Goal: Task Accomplishment & Management: Manage account settings

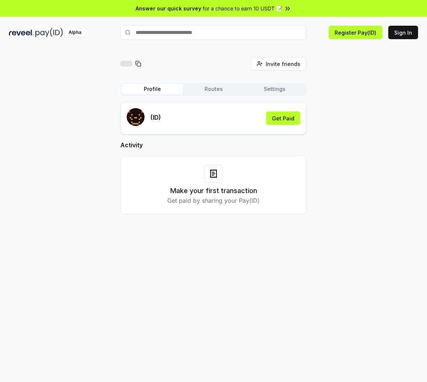
click at [214, 116] on div "(ID) Get Paid" at bounding box center [214, 118] width 174 height 20
click at [240, 118] on div "(ID) Get Paid" at bounding box center [214, 118] width 174 height 20
click at [168, 116] on div "(ID) Get Paid" at bounding box center [214, 118] width 174 height 20
click at [153, 117] on p "(ID)" at bounding box center [156, 117] width 10 height 9
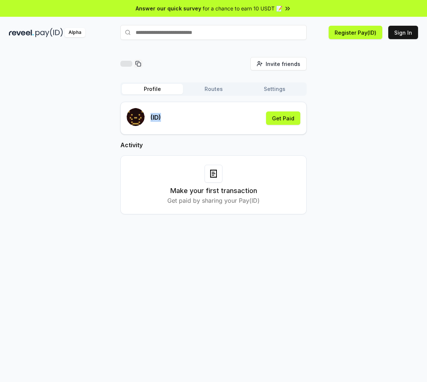
click at [153, 117] on p "(ID)" at bounding box center [156, 117] width 10 height 9
click at [165, 116] on div "(ID) Get Paid" at bounding box center [214, 118] width 174 height 20
click at [160, 117] on p "(ID)" at bounding box center [156, 117] width 10 height 9
click at [154, 119] on p "(ID)" at bounding box center [156, 117] width 10 height 9
click at [166, 119] on div "(ID) Get Paid" at bounding box center [214, 118] width 174 height 20
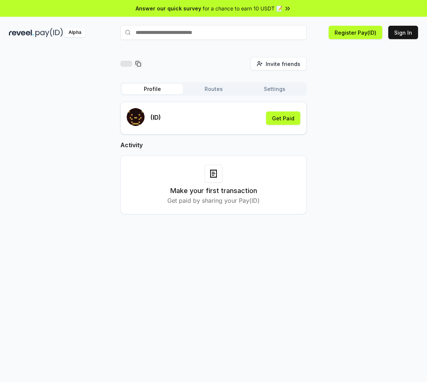
click at [158, 117] on p "(ID)" at bounding box center [156, 117] width 10 height 9
click at [168, 117] on div "(ID) Get Paid" at bounding box center [214, 118] width 174 height 20
click at [166, 118] on div "(ID) Get Paid" at bounding box center [214, 118] width 174 height 20
click at [289, 120] on button "Get Paid" at bounding box center [283, 117] width 34 height 13
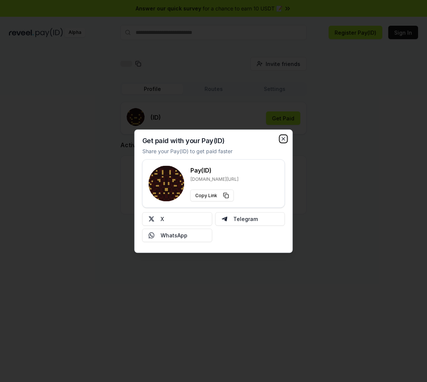
click at [282, 139] on icon "button" at bounding box center [283, 138] width 3 height 3
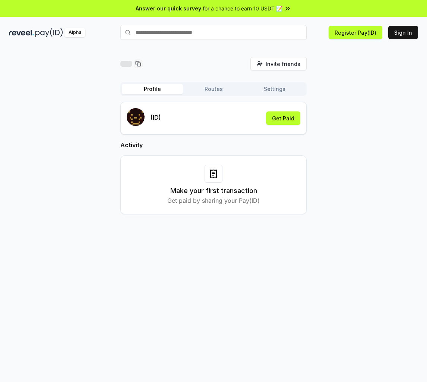
drag, startPoint x: 322, startPoint y: 105, endPoint x: 323, endPoint y: 82, distance: 23.1
click at [332, 74] on div "Invite friends Invite Profile Routes Settings (ID) Get Paid Activity Make your …" at bounding box center [213, 141] width 409 height 169
click at [139, 122] on rect "submit" at bounding box center [139, 121] width 1 height 1
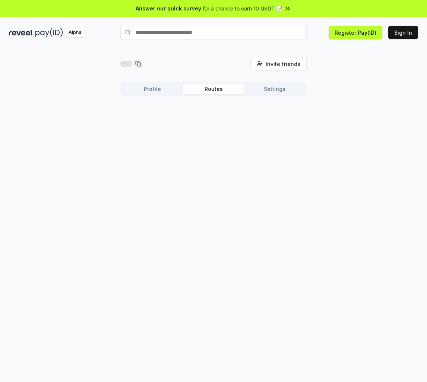
click at [226, 89] on button "Routes" at bounding box center [213, 89] width 61 height 10
click at [263, 93] on button "Settings" at bounding box center [274, 89] width 61 height 10
click at [153, 93] on button "Profile" at bounding box center [152, 89] width 61 height 10
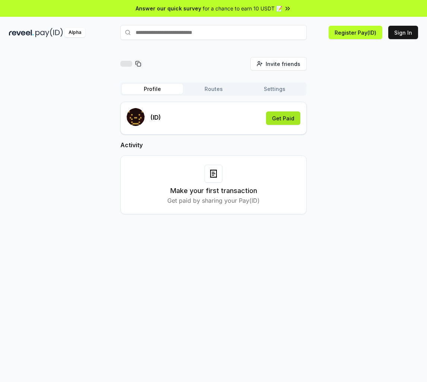
click at [287, 117] on button "Get Paid" at bounding box center [283, 117] width 34 height 13
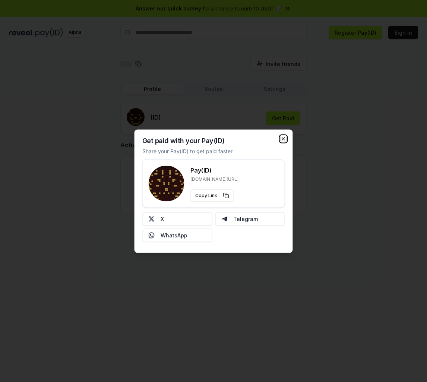
click at [284, 140] on icon "button" at bounding box center [284, 139] width 6 height 6
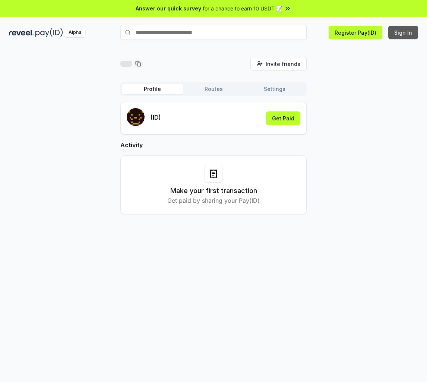
click at [401, 34] on button "Sign In" at bounding box center [403, 32] width 30 height 13
